Goal: Entertainment & Leisure: Consume media (video, audio)

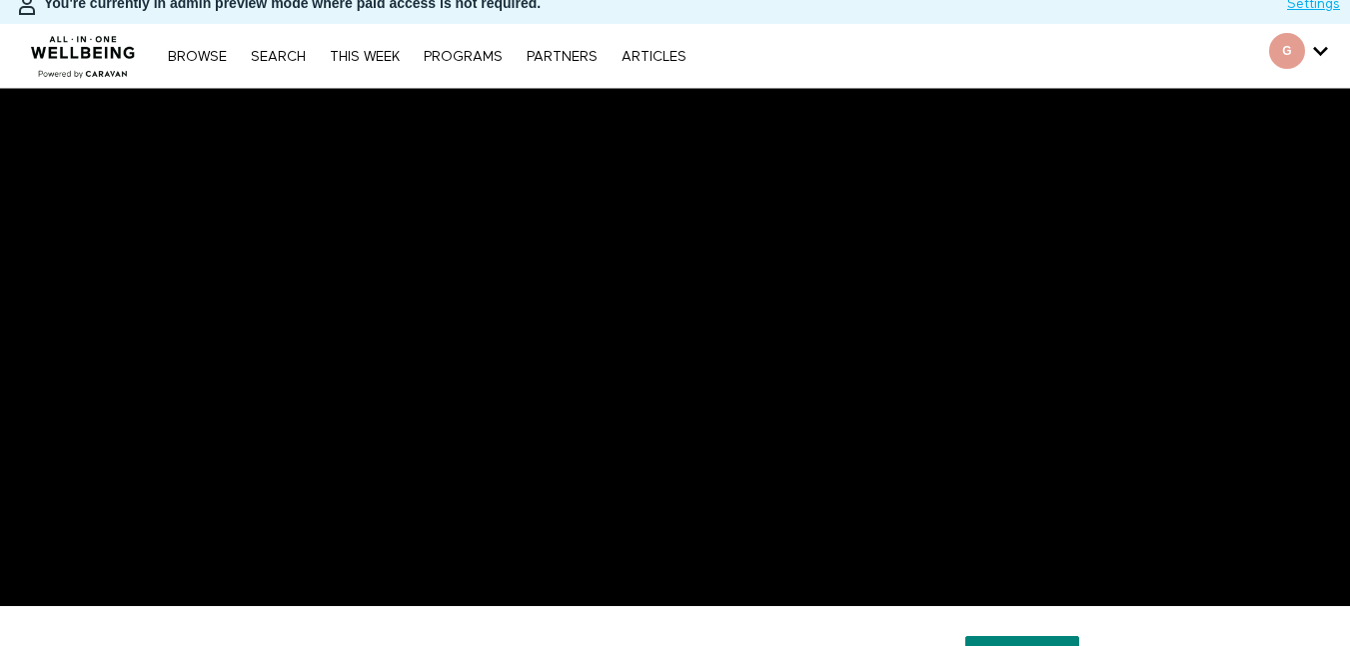
scroll to position [20, 0]
